Goal: Transaction & Acquisition: Purchase product/service

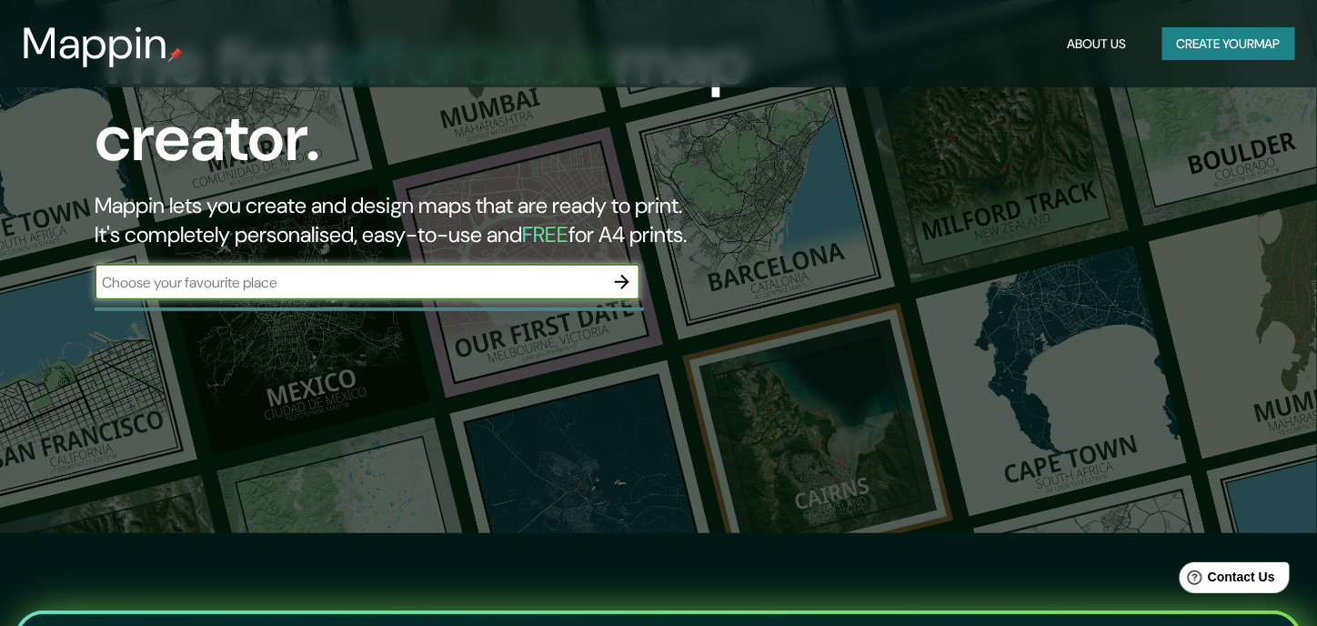
scroll to position [91, 0]
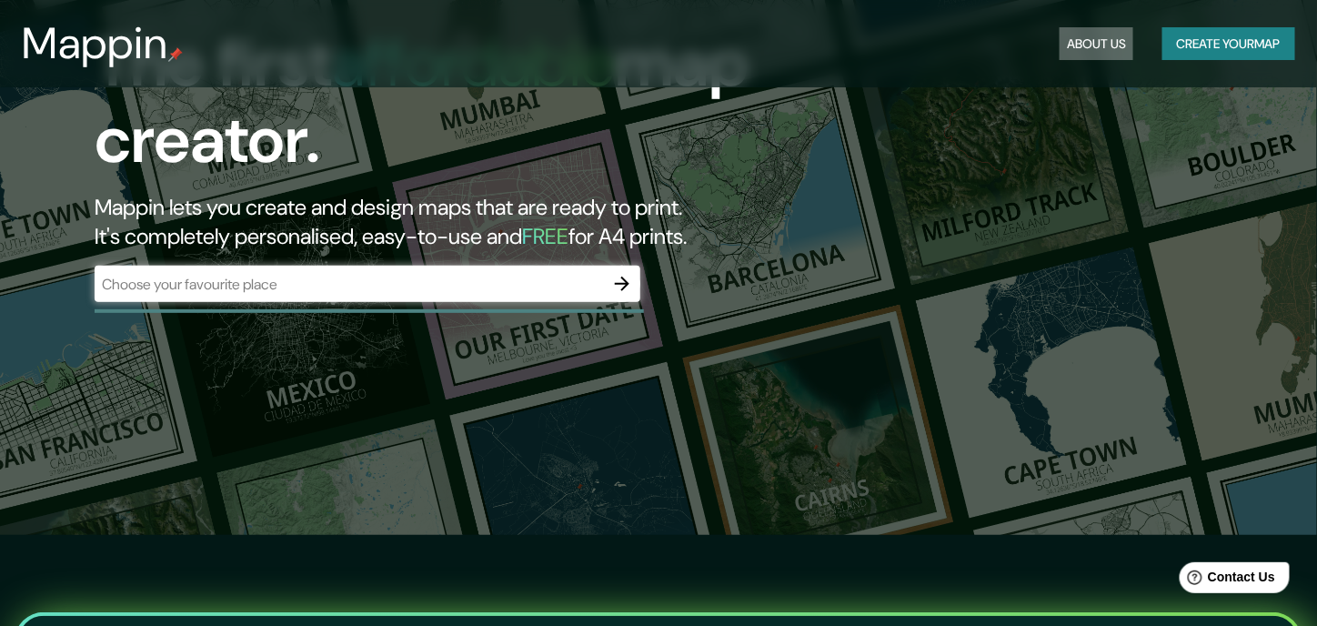
click at [1086, 41] on button "About Us" at bounding box center [1096, 44] width 74 height 34
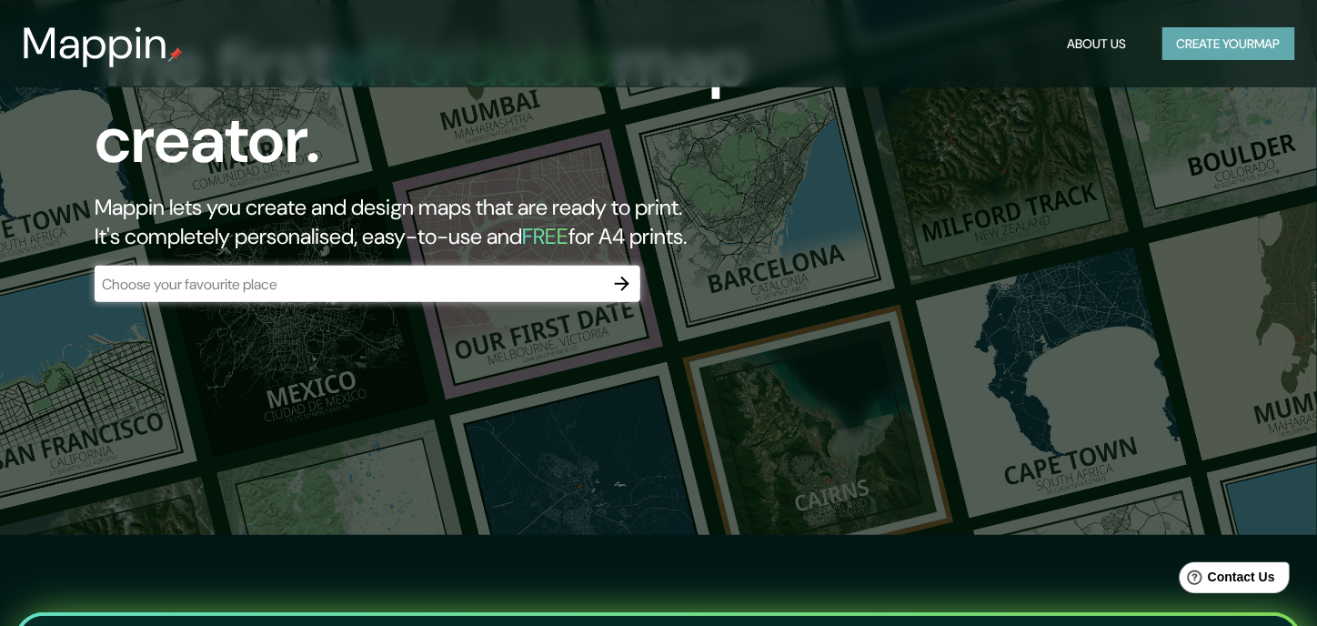
click at [1177, 54] on button "Create your map" at bounding box center [1228, 44] width 133 height 34
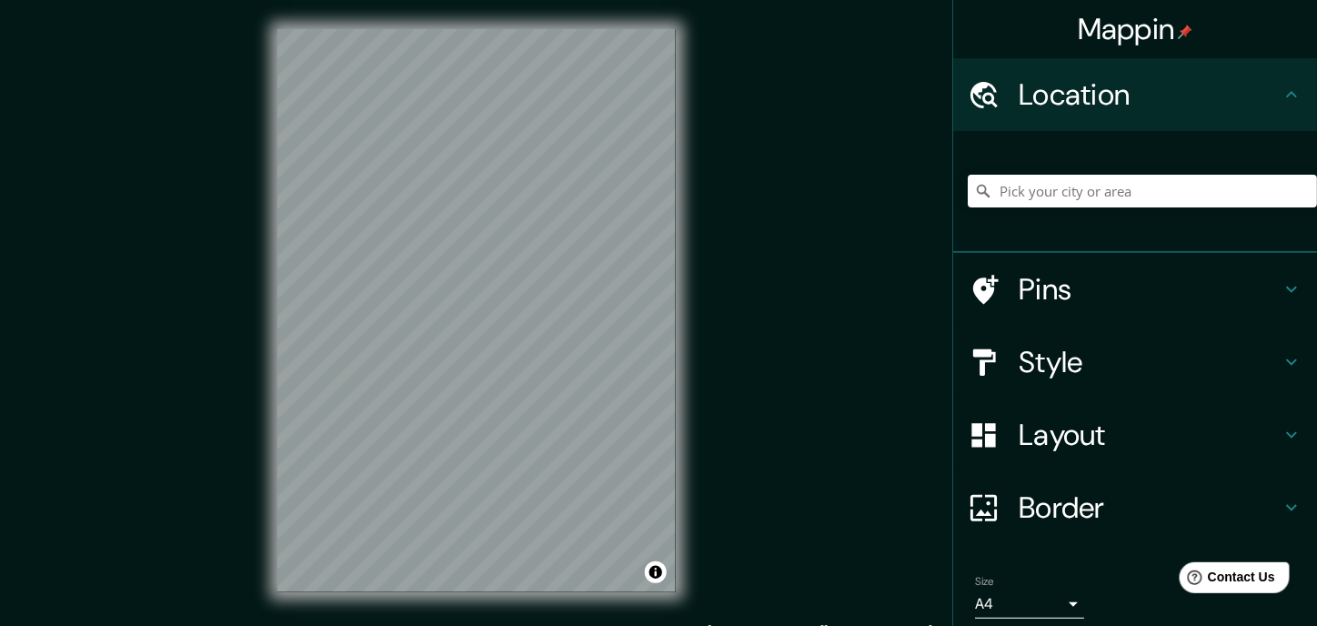
click at [1004, 296] on div at bounding box center [993, 290] width 51 height 32
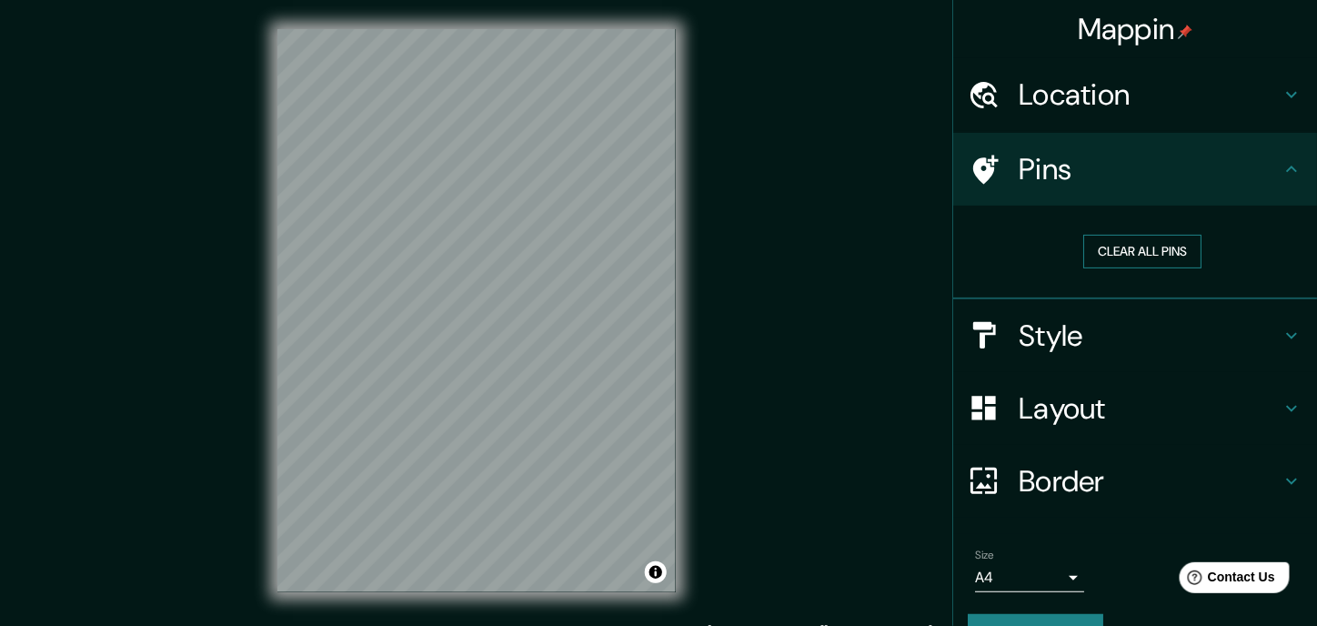
click at [1140, 239] on button "Clear all pins" at bounding box center [1142, 252] width 118 height 34
click at [1136, 254] on button "Clear all pins" at bounding box center [1142, 252] width 118 height 34
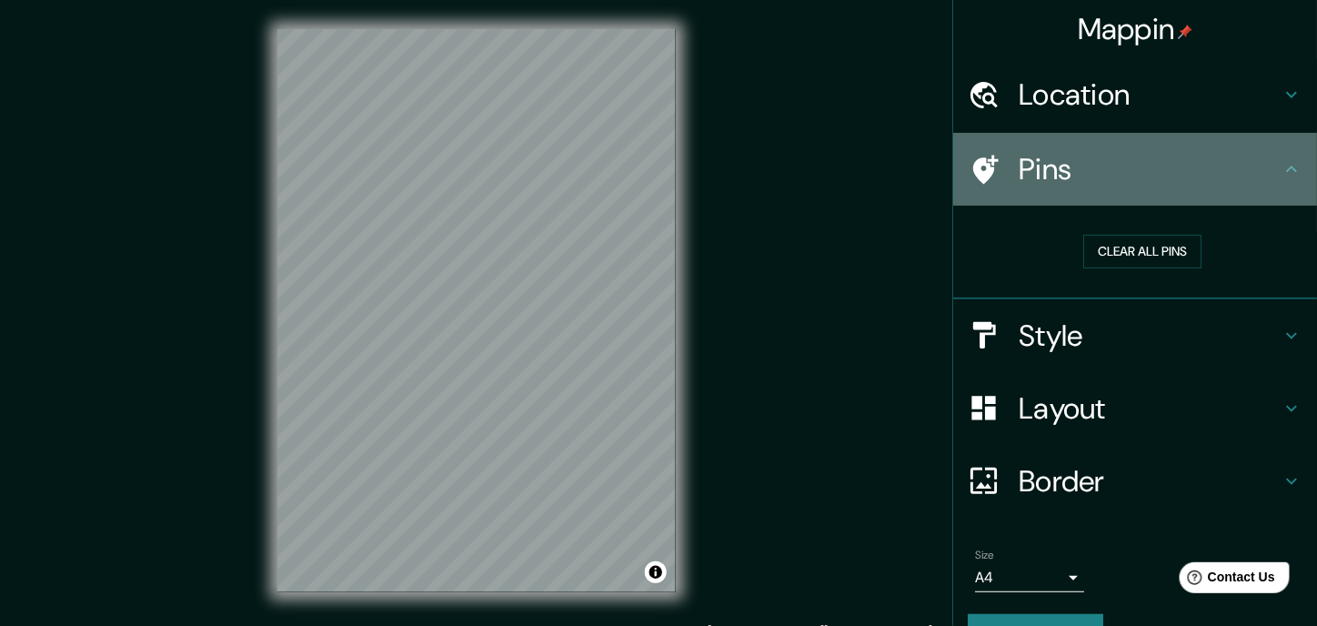
click at [1049, 147] on div "Pins" at bounding box center [1135, 169] width 364 height 73
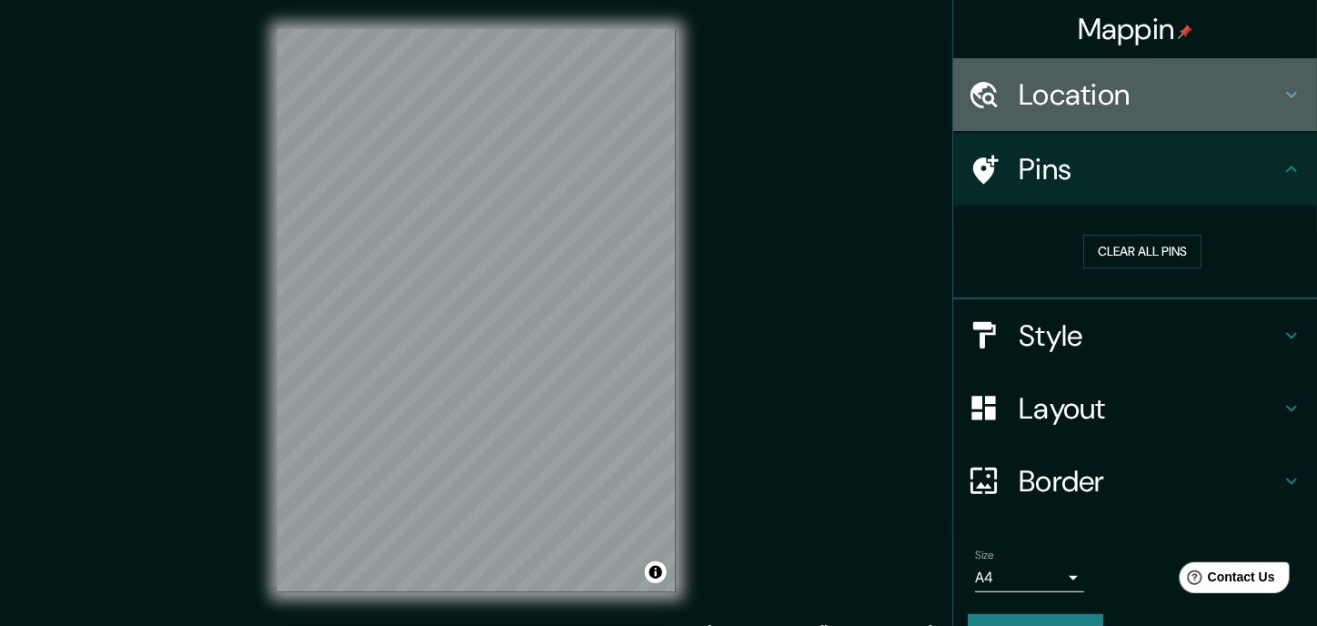
click at [1064, 97] on h4 "Location" at bounding box center [1150, 94] width 262 height 36
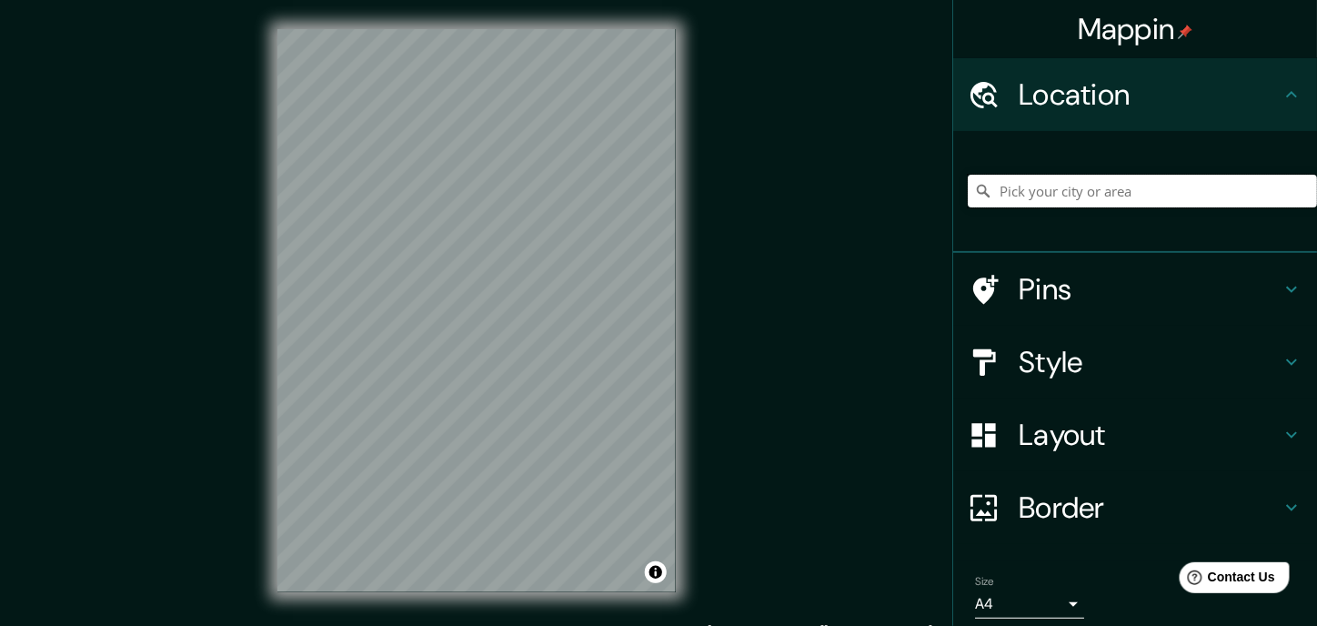
click at [1059, 176] on input "Pick your city or area" at bounding box center [1142, 191] width 349 height 33
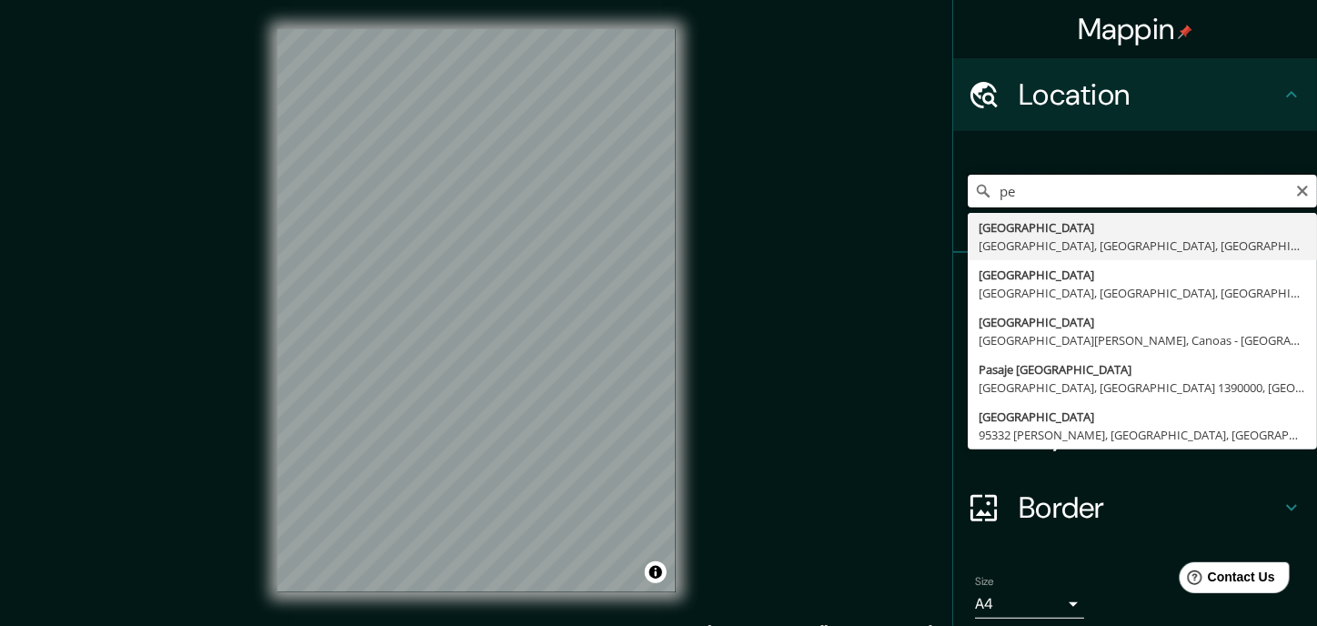
type input "p"
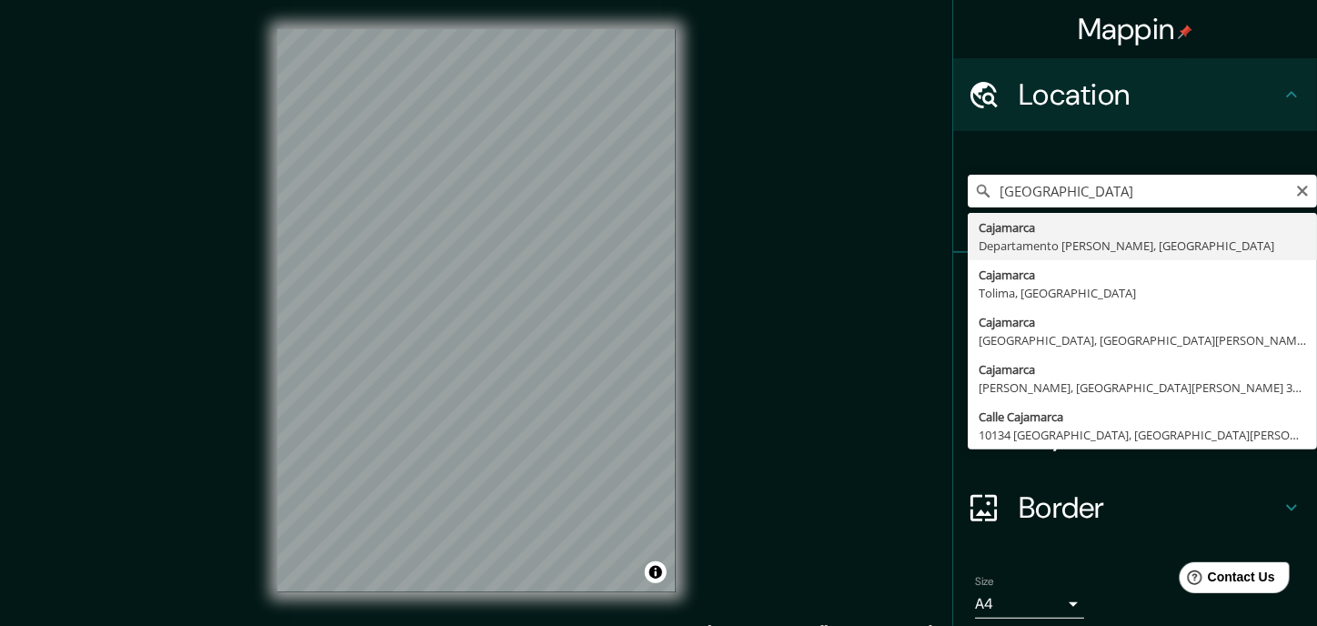
type input "Cajamarca, [GEOGRAPHIC_DATA][PERSON_NAME], [GEOGRAPHIC_DATA]"
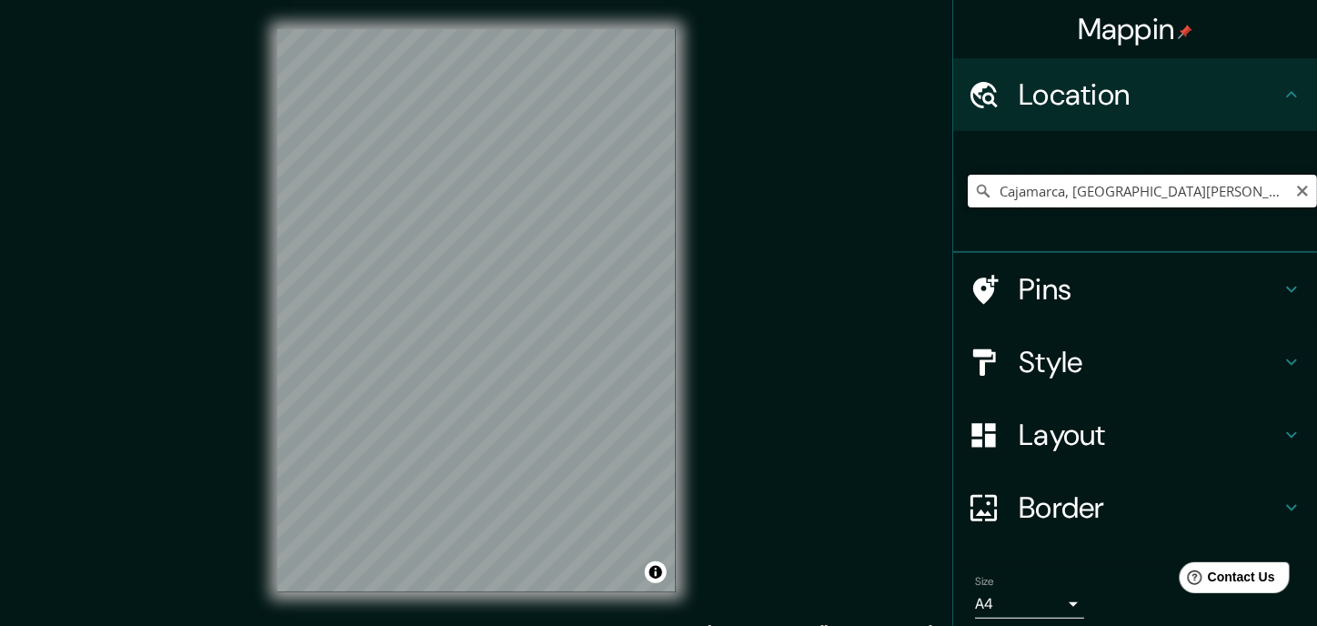
click at [1227, 196] on input "Cajamarca, [GEOGRAPHIC_DATA][PERSON_NAME], [GEOGRAPHIC_DATA]" at bounding box center [1142, 191] width 349 height 33
click at [1092, 202] on input "Cajamarca, [GEOGRAPHIC_DATA][PERSON_NAME], [GEOGRAPHIC_DATA]" at bounding box center [1142, 191] width 349 height 33
click at [708, 293] on div "Mappin Location [GEOGRAPHIC_DATA], [GEOGRAPHIC_DATA][PERSON_NAME], [GEOGRAPHIC_…" at bounding box center [658, 325] width 1317 height 650
click at [1080, 187] on input "Cajamarca, [GEOGRAPHIC_DATA][PERSON_NAME], [GEOGRAPHIC_DATA]" at bounding box center [1142, 191] width 349 height 33
click at [1063, 166] on div "Cajamarca, [GEOGRAPHIC_DATA][PERSON_NAME], [GEOGRAPHIC_DATA]" at bounding box center [1142, 191] width 349 height 91
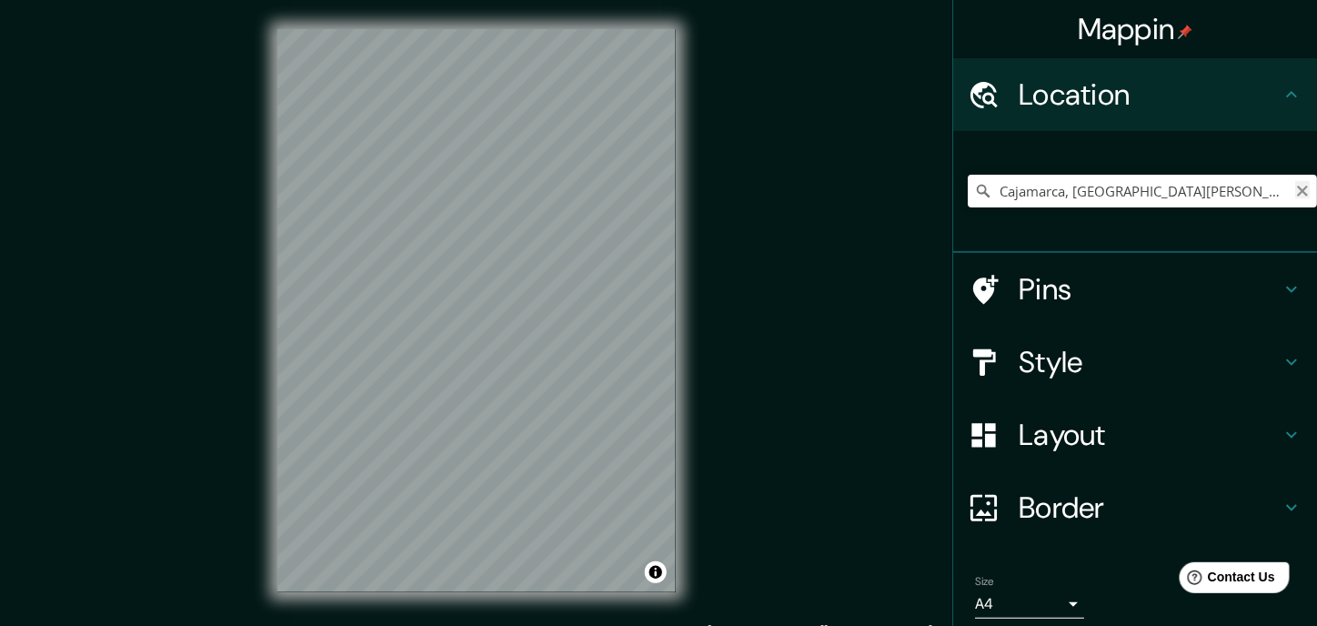
click at [1295, 181] on button "Clear" at bounding box center [1302, 189] width 15 height 17
click at [1212, 183] on input "Pick your city or area" at bounding box center [1142, 191] width 349 height 33
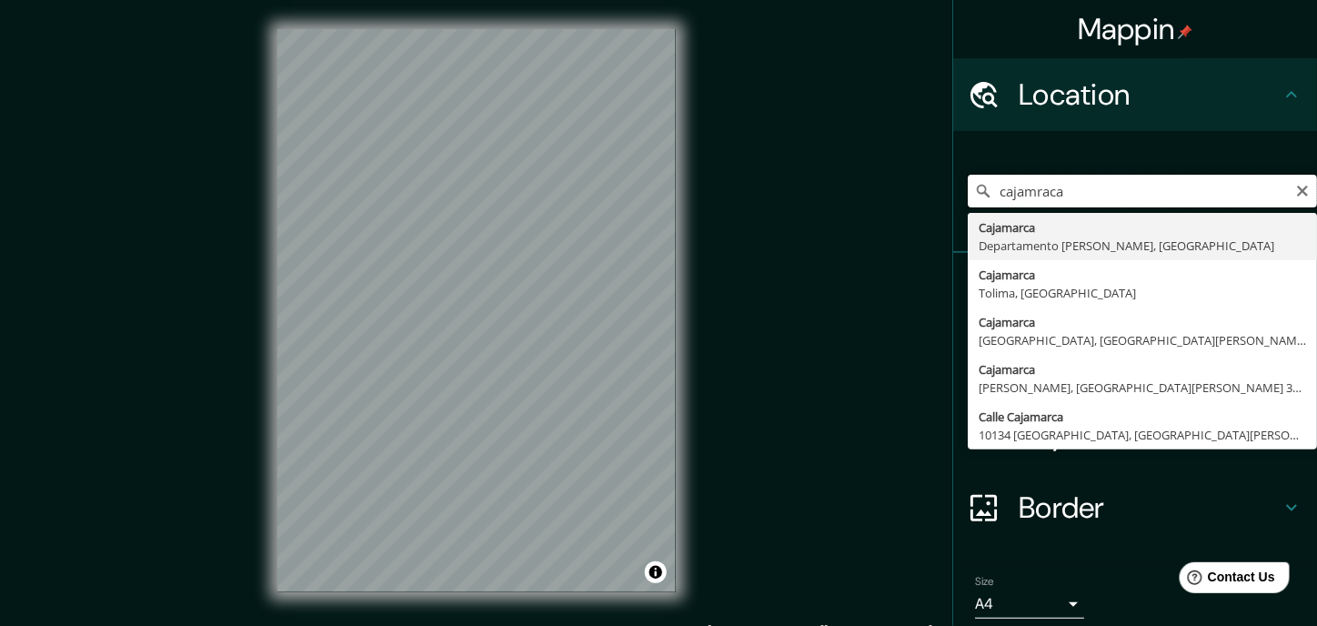
drag, startPoint x: 1035, startPoint y: 206, endPoint x: 1032, endPoint y: 192, distance: 14.8
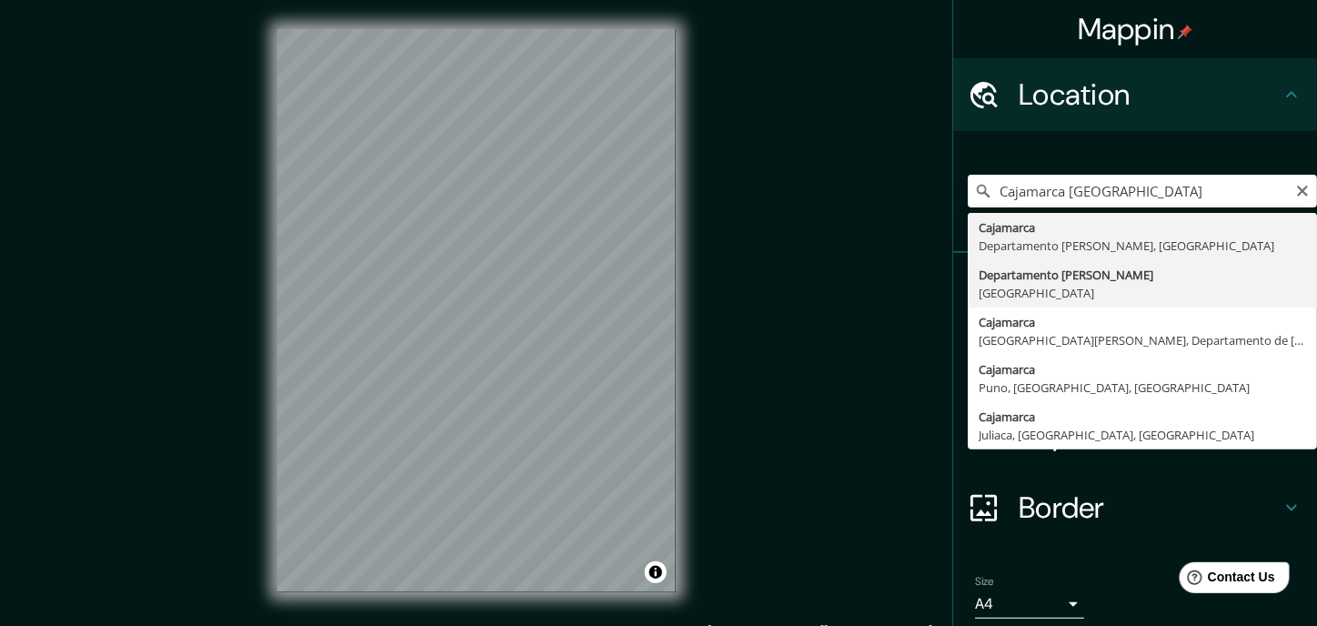
type input "Departamento [PERSON_NAME], [GEOGRAPHIC_DATA]"
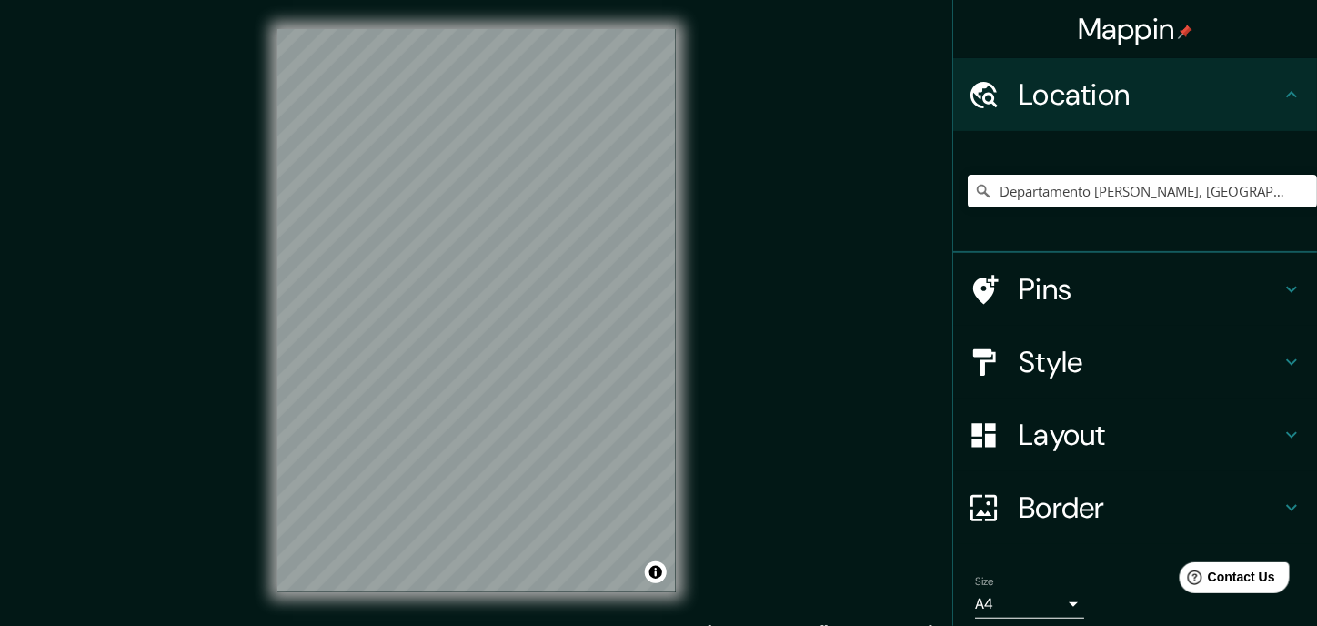
click at [798, 625] on html "Mappin Location [GEOGRAPHIC_DATA][PERSON_NAME], [GEOGRAPHIC_DATA] Pins Style La…" at bounding box center [658, 313] width 1317 height 626
click at [797, 594] on div "Mappin Location [GEOGRAPHIC_DATA][PERSON_NAME], [GEOGRAPHIC_DATA] Pins Style La…" at bounding box center [658, 325] width 1317 height 650
click at [696, 483] on div "© Mapbox © OpenStreetMap Improve this map" at bounding box center [476, 310] width 457 height 621
